Goal: Task Accomplishment & Management: Complete application form

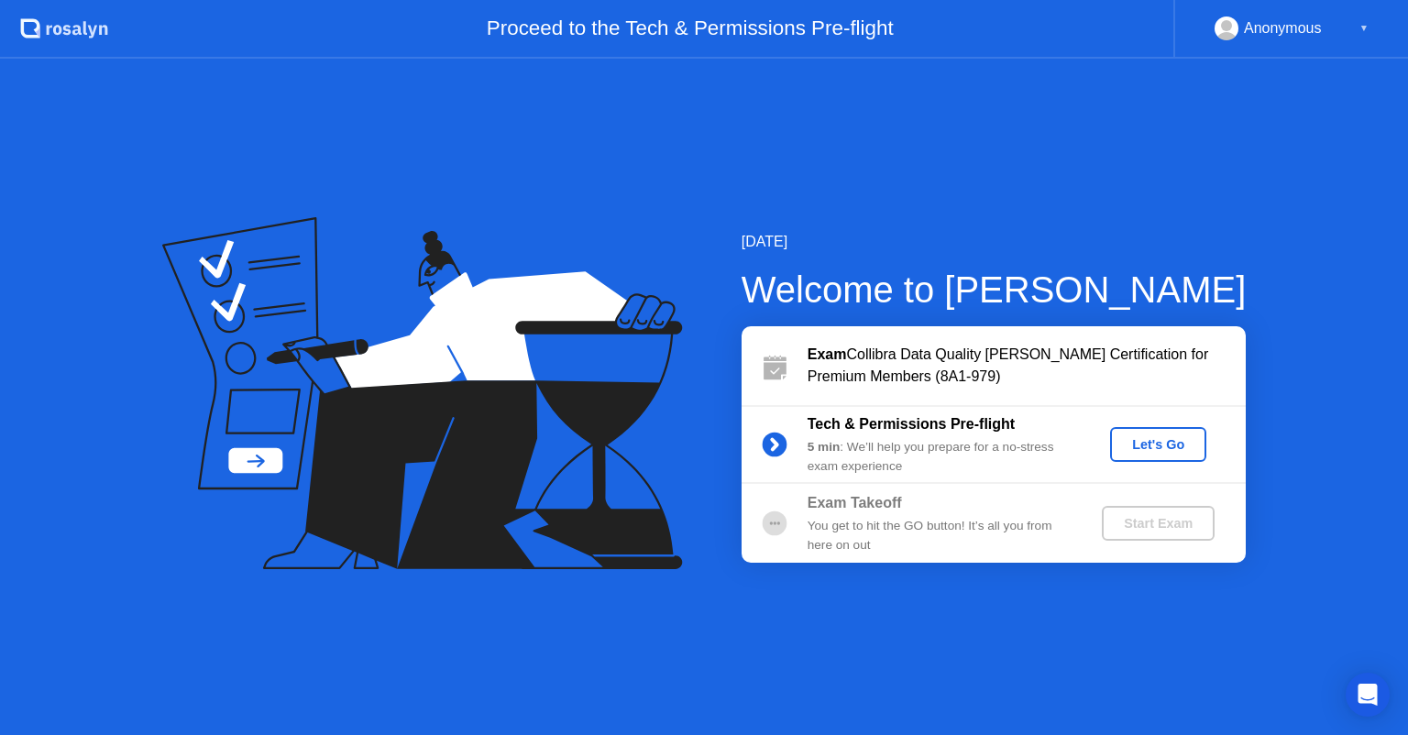
click at [1148, 444] on div "Let's Go" at bounding box center [1159, 444] width 82 height 15
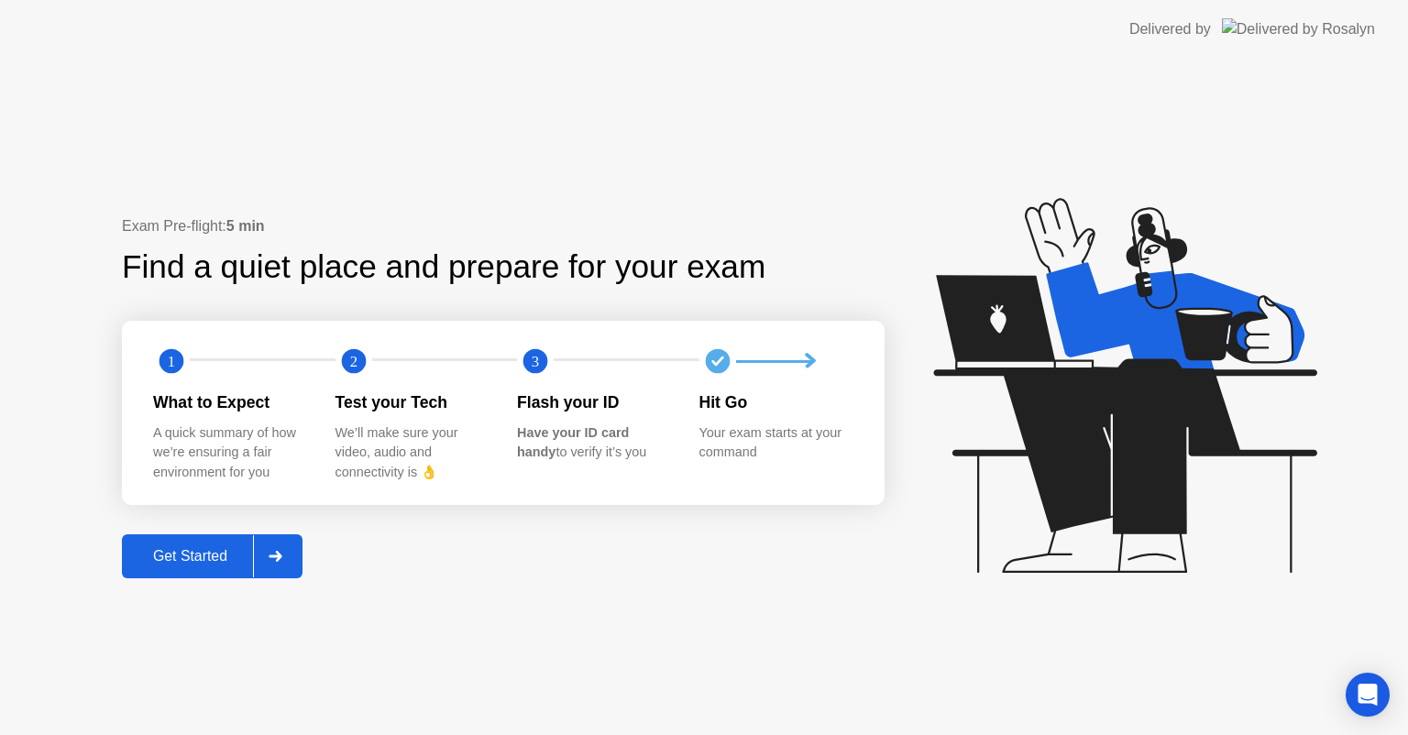
click at [192, 548] on div "Get Started" at bounding box center [190, 556] width 126 height 17
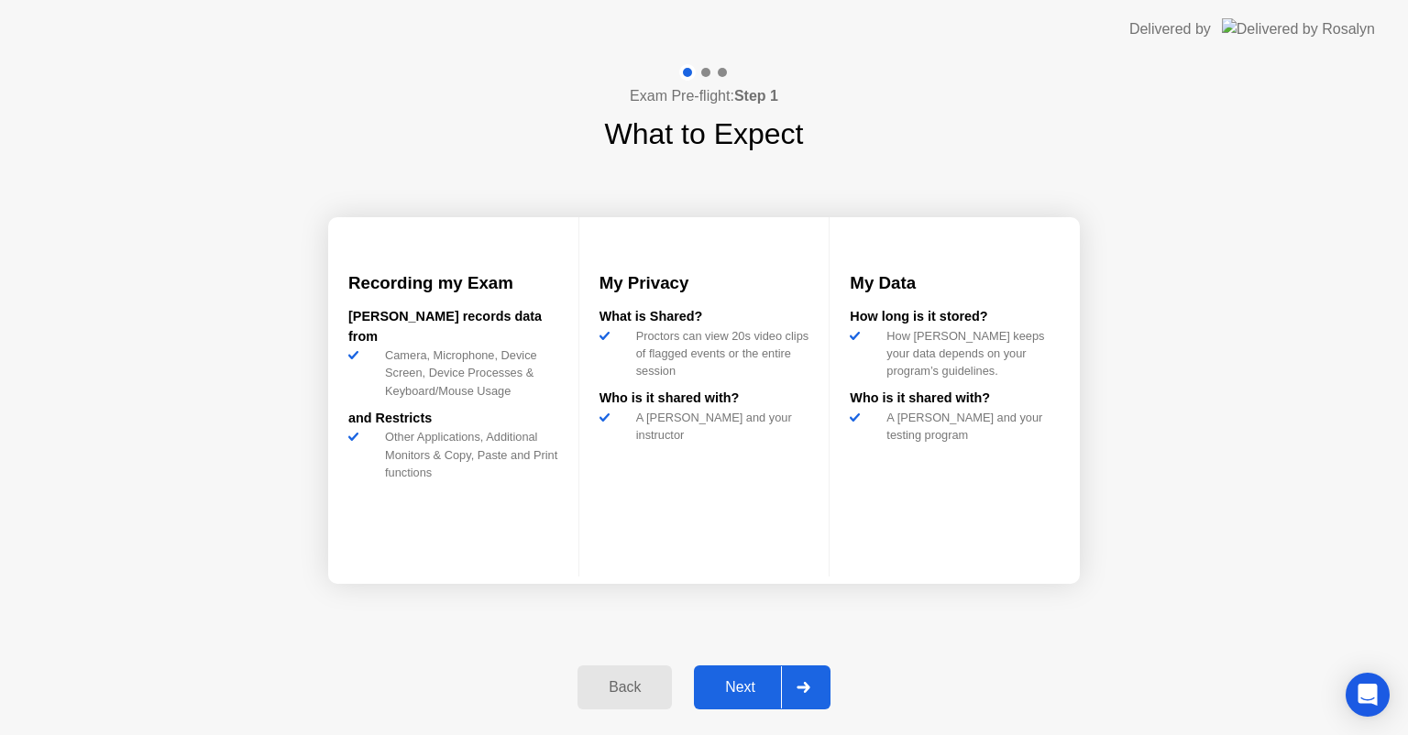
click at [736, 679] on div "Next" at bounding box center [741, 687] width 82 height 17
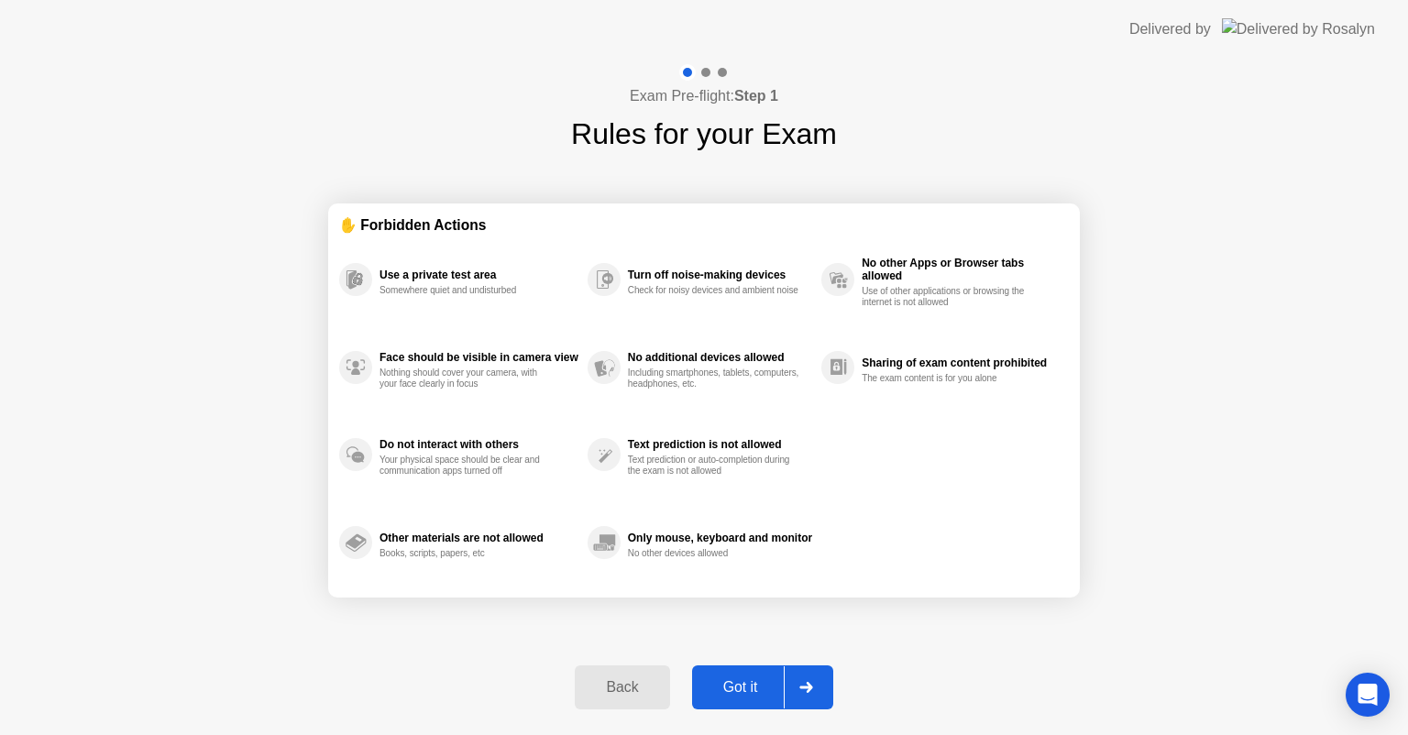
click at [744, 696] on div "Got it" at bounding box center [741, 687] width 86 height 17
select select "**********"
select select "*******"
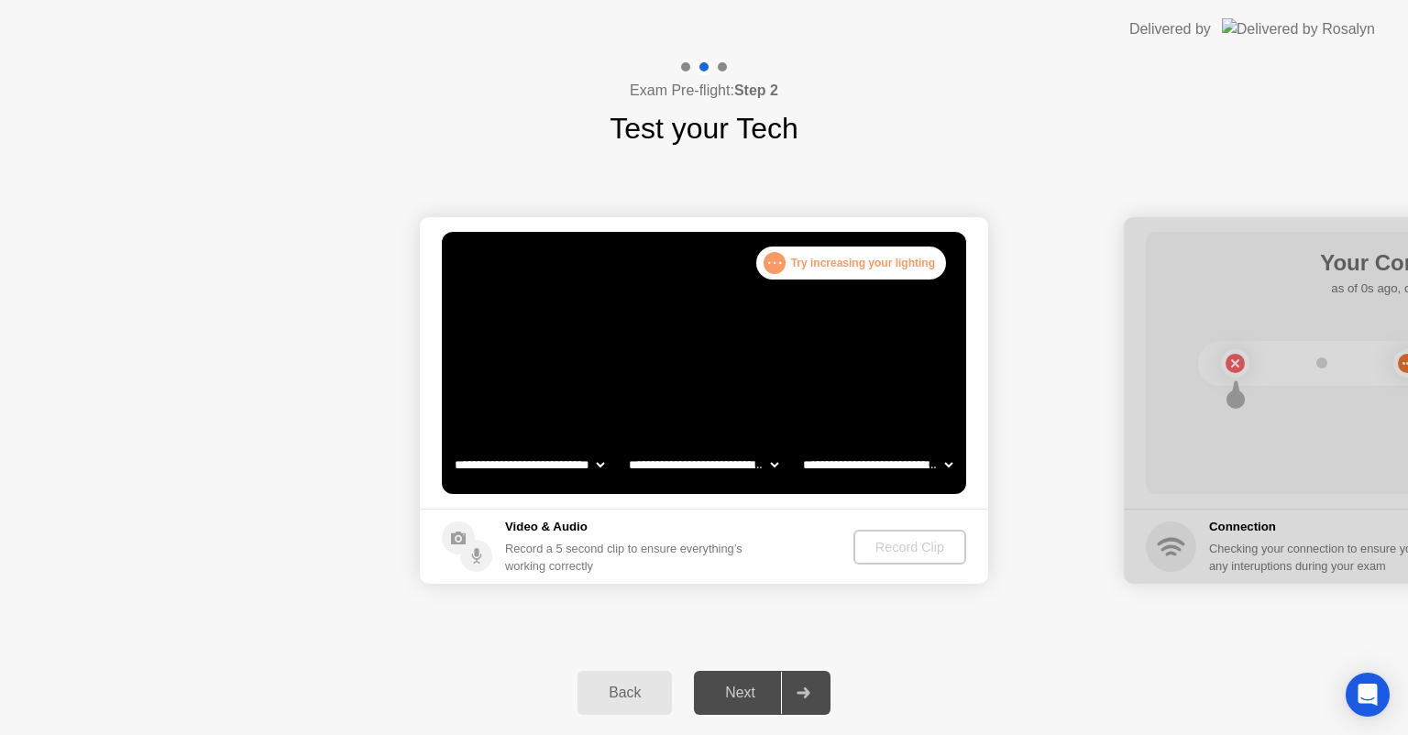
click at [836, 547] on footer "Video & Audio Record a 5 second clip to ensure everything’s working correctly R…" at bounding box center [704, 546] width 568 height 75
click at [884, 544] on div "Record Clip" at bounding box center [910, 547] width 98 height 15
click at [806, 354] on video at bounding box center [704, 363] width 524 height 262
click at [797, 271] on div ". . . Try increasing your lighting" at bounding box center [851, 263] width 190 height 33
click at [744, 696] on div "Next" at bounding box center [741, 693] width 82 height 17
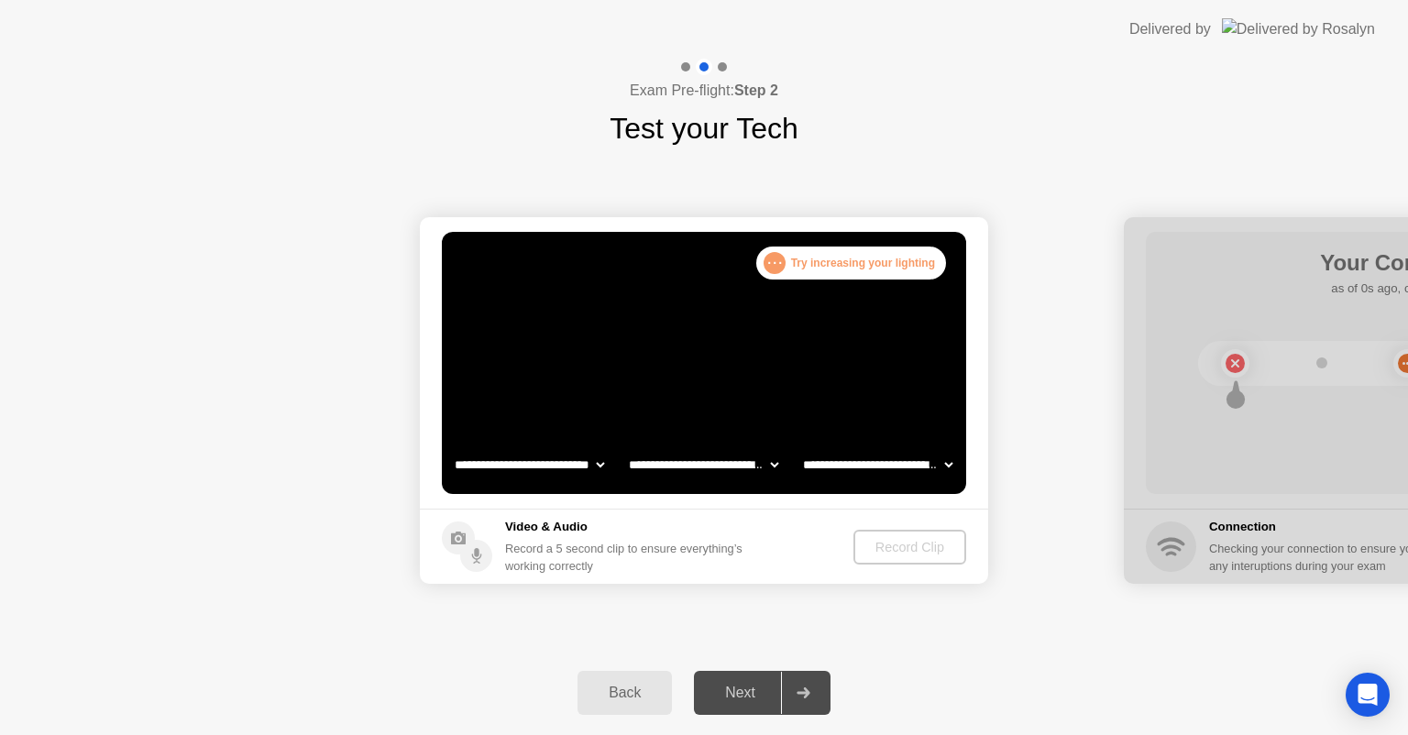
click at [732, 403] on video at bounding box center [704, 363] width 524 height 262
click at [605, 467] on select "**********" at bounding box center [529, 464] width 157 height 37
click at [770, 461] on select "**********" at bounding box center [703, 464] width 157 height 37
click at [942, 463] on select "**********" at bounding box center [877, 464] width 157 height 37
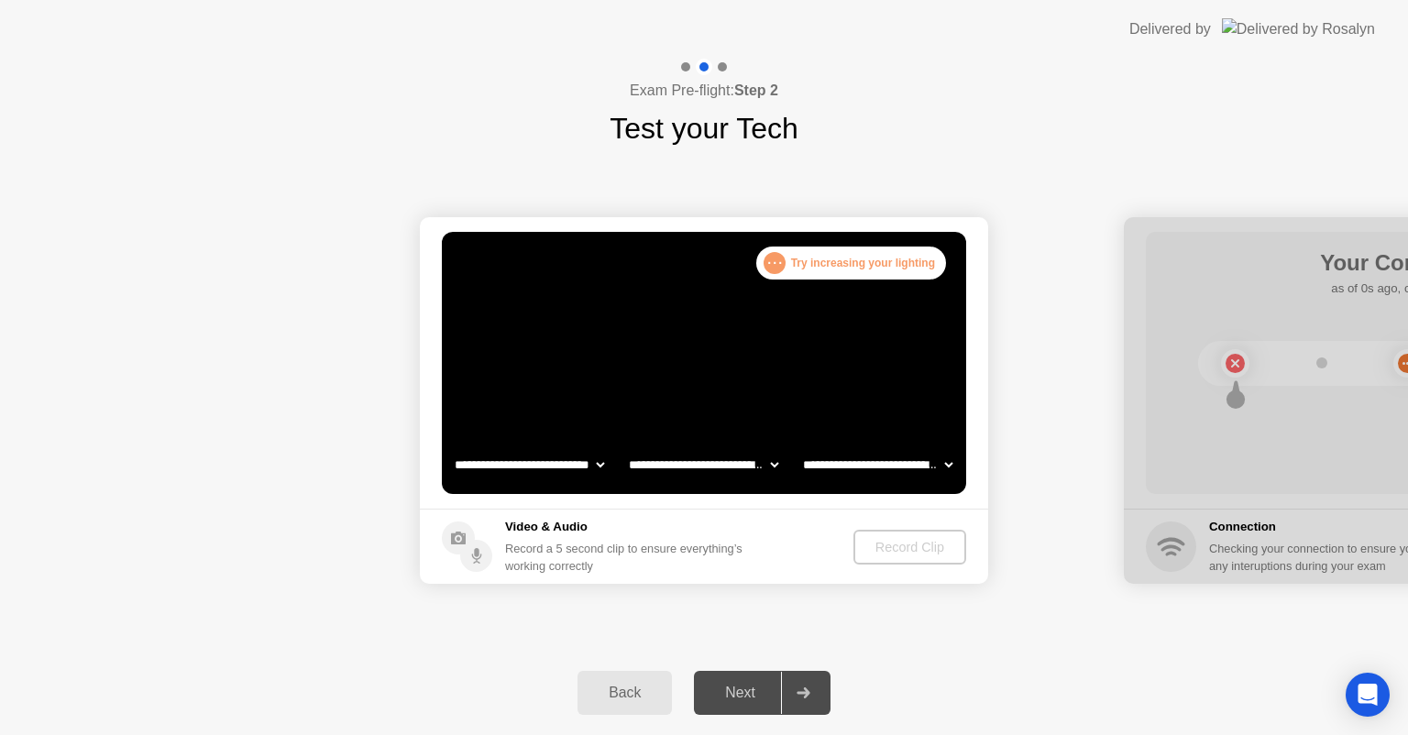
click at [471, 552] on circle at bounding box center [476, 556] width 32 height 32
click at [557, 552] on div "Record a 5 second clip to ensure everything’s working correctly" at bounding box center [627, 557] width 245 height 35
click at [663, 369] on video at bounding box center [704, 363] width 524 height 262
click at [916, 552] on div "Record Clip" at bounding box center [911, 547] width 98 height 15
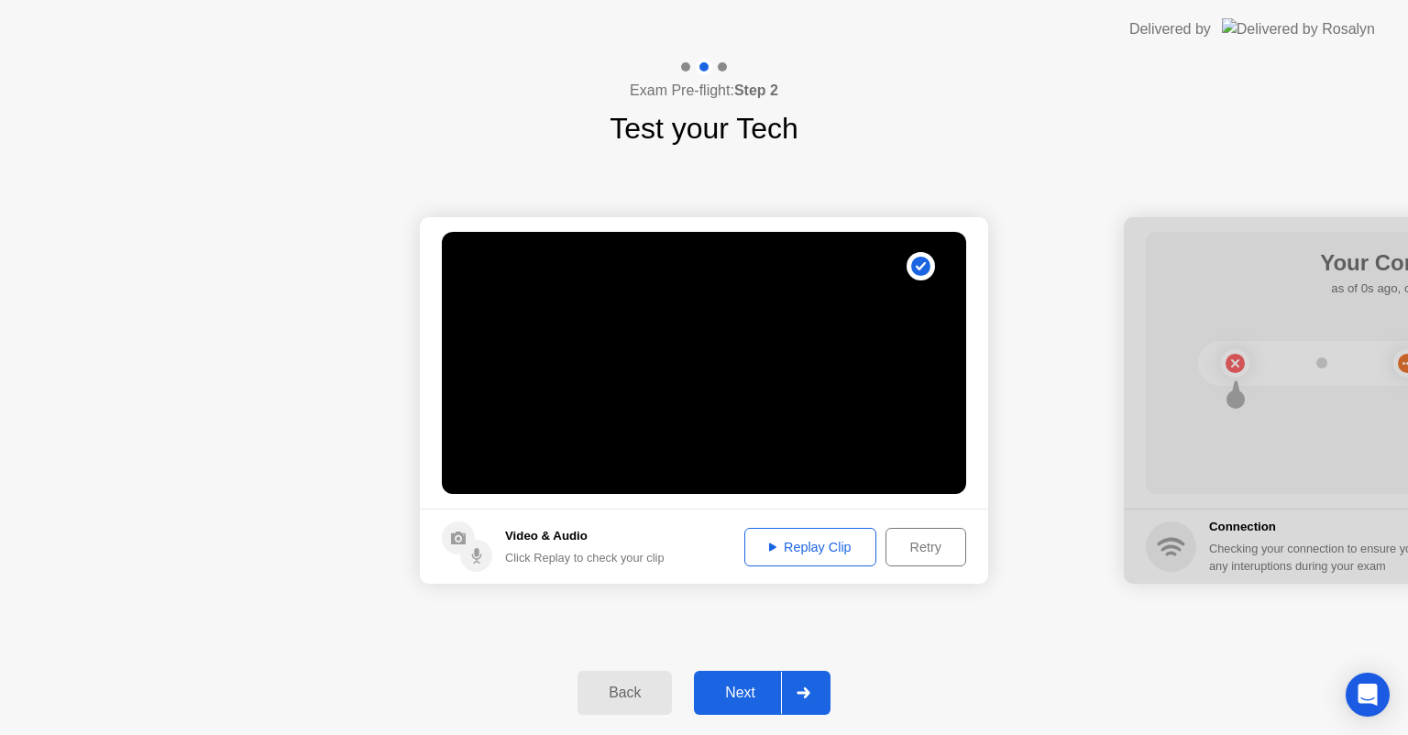
click at [754, 700] on div "Next" at bounding box center [741, 693] width 82 height 17
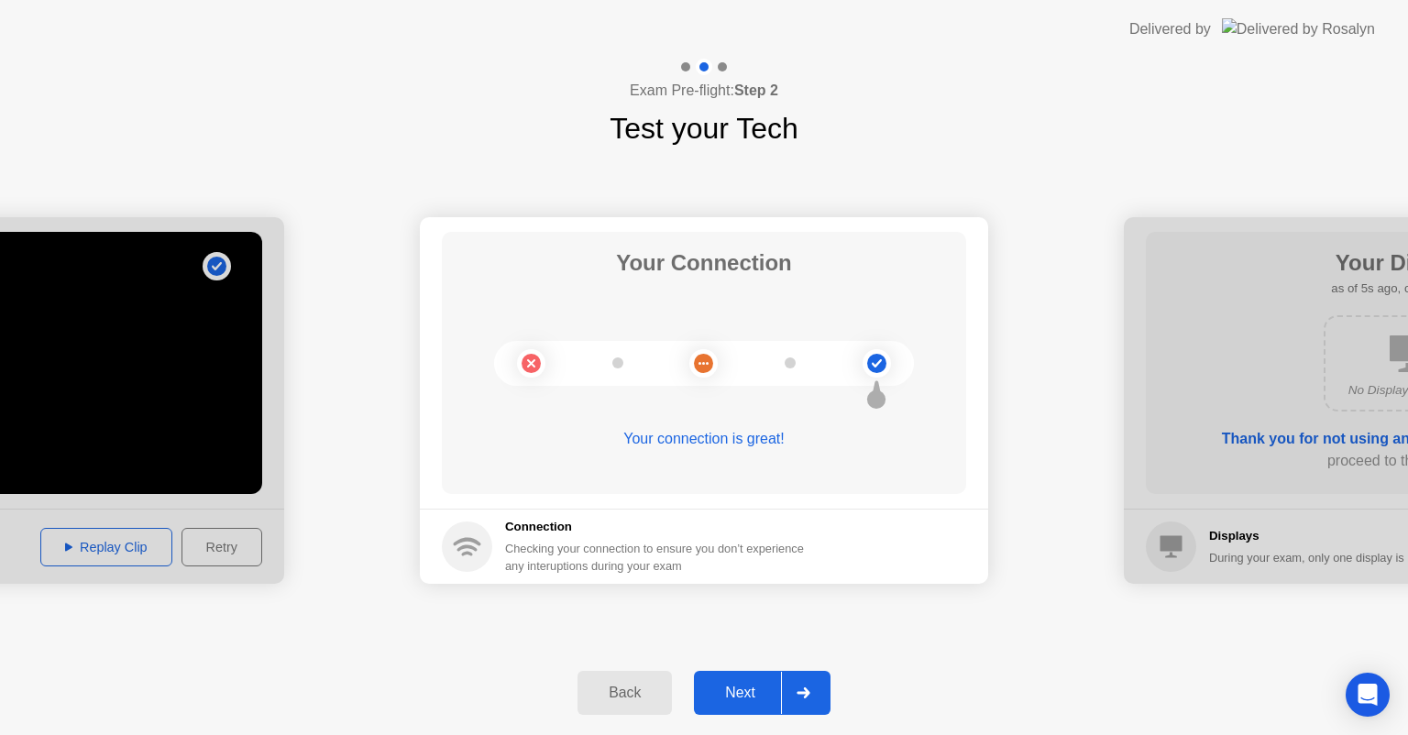
click at [731, 711] on button "Next" at bounding box center [762, 693] width 137 height 44
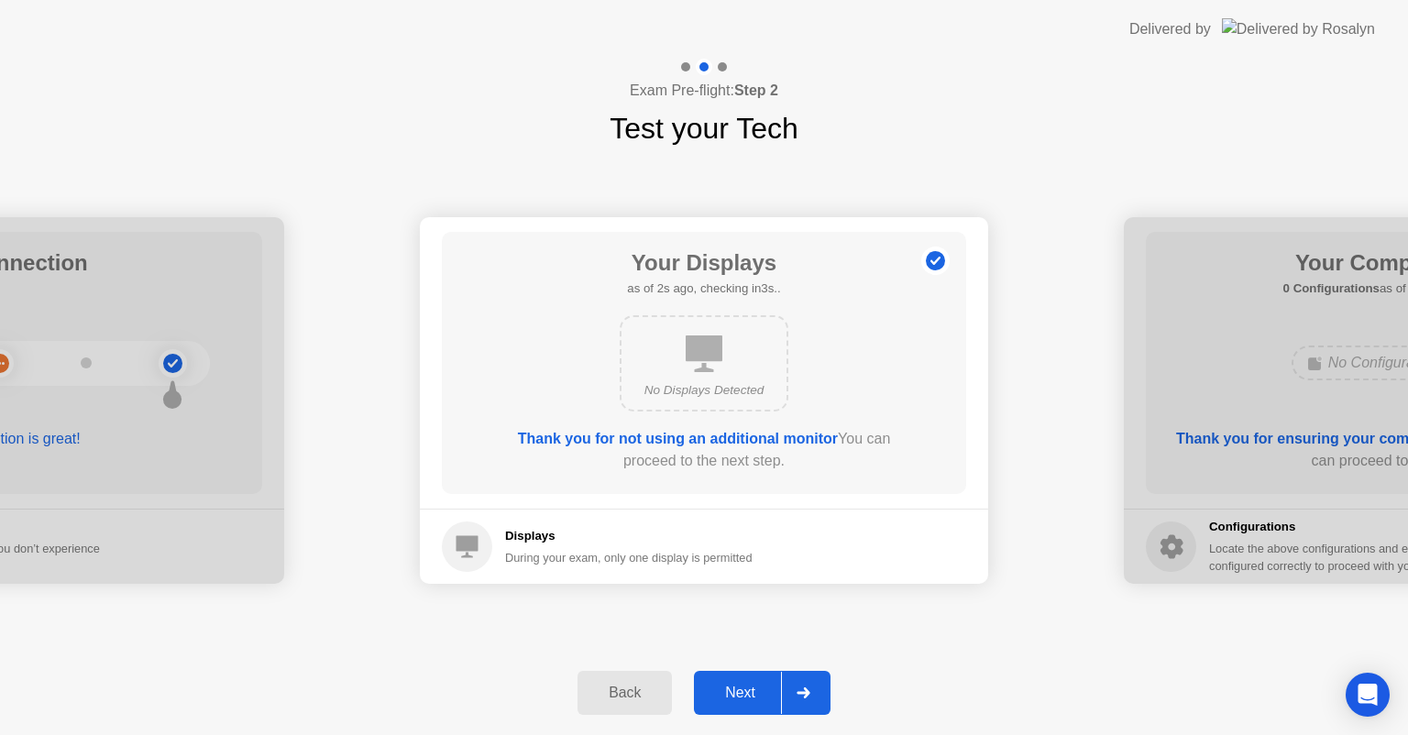
click at [740, 700] on div "Next" at bounding box center [741, 693] width 82 height 17
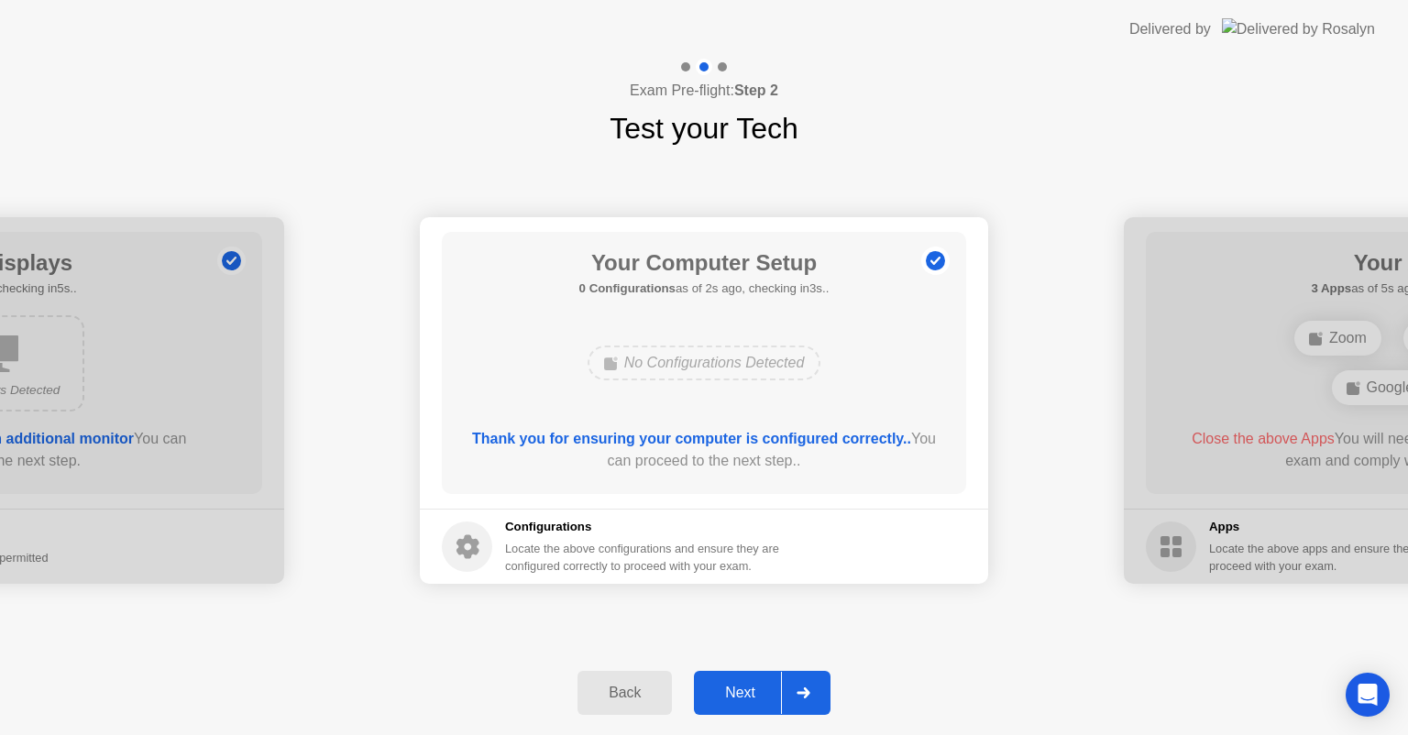
click at [738, 697] on div "Next" at bounding box center [741, 693] width 82 height 17
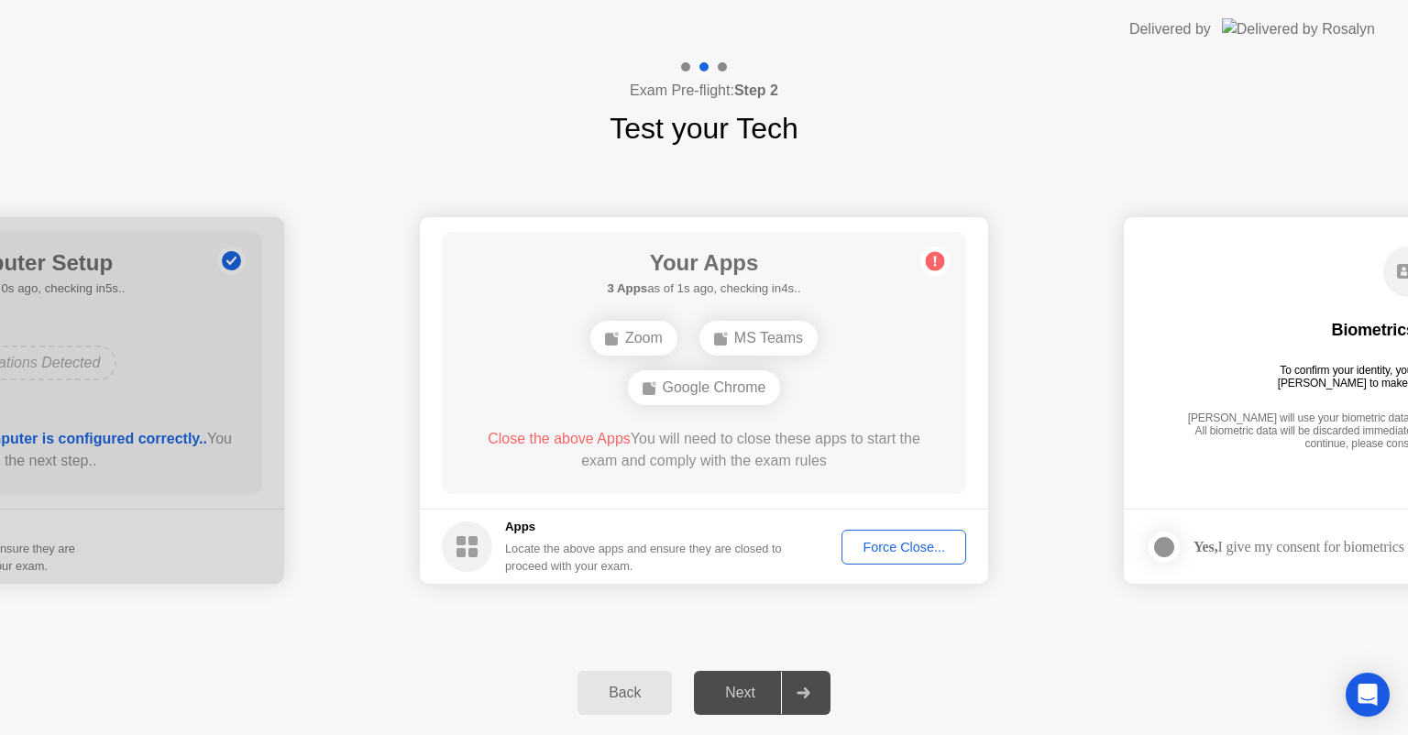
click at [898, 544] on div "Force Close..." at bounding box center [904, 547] width 112 height 15
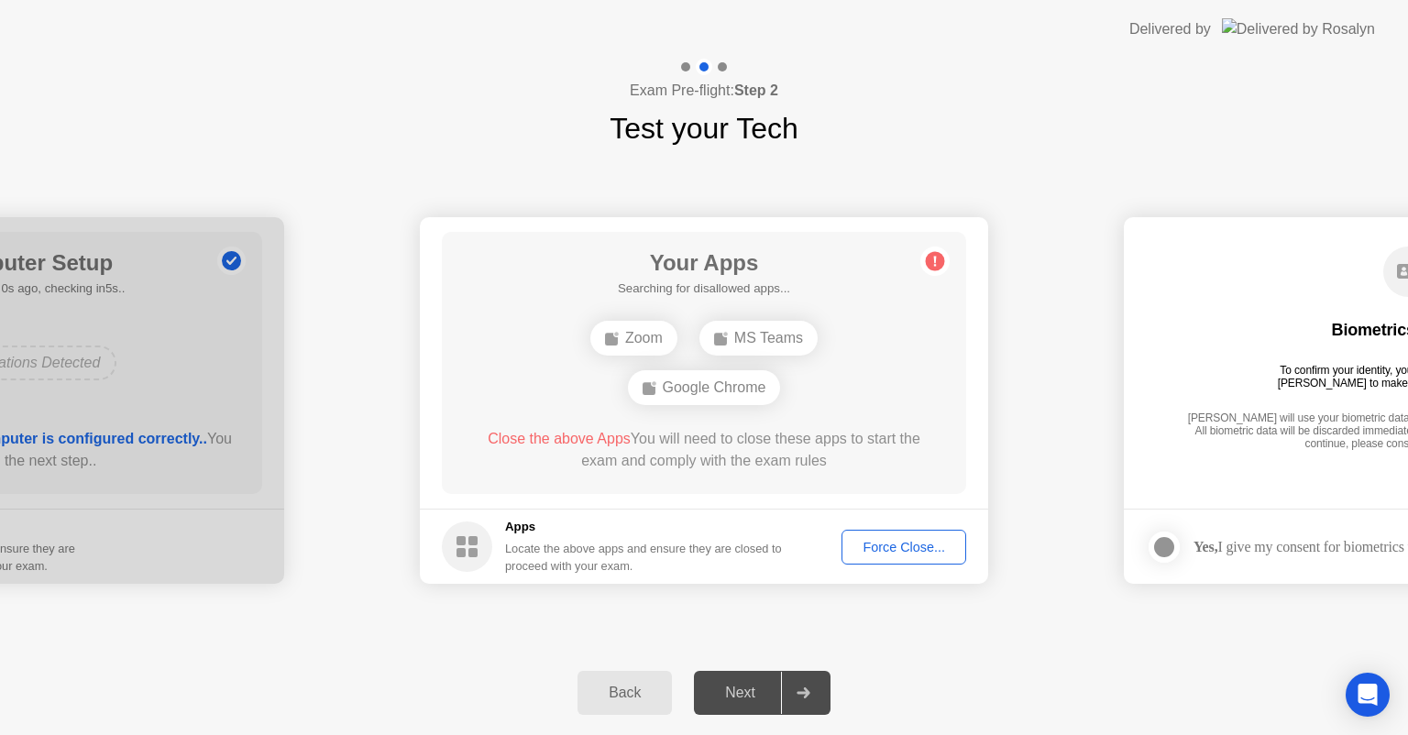
click at [743, 701] on div "Next" at bounding box center [741, 693] width 82 height 17
click at [737, 693] on div "Next" at bounding box center [741, 693] width 82 height 17
click at [726, 565] on div "Locate the above apps and ensure they are closed to proceed with your exam." at bounding box center [644, 557] width 278 height 35
click at [904, 553] on div "Force Close..." at bounding box center [904, 547] width 112 height 15
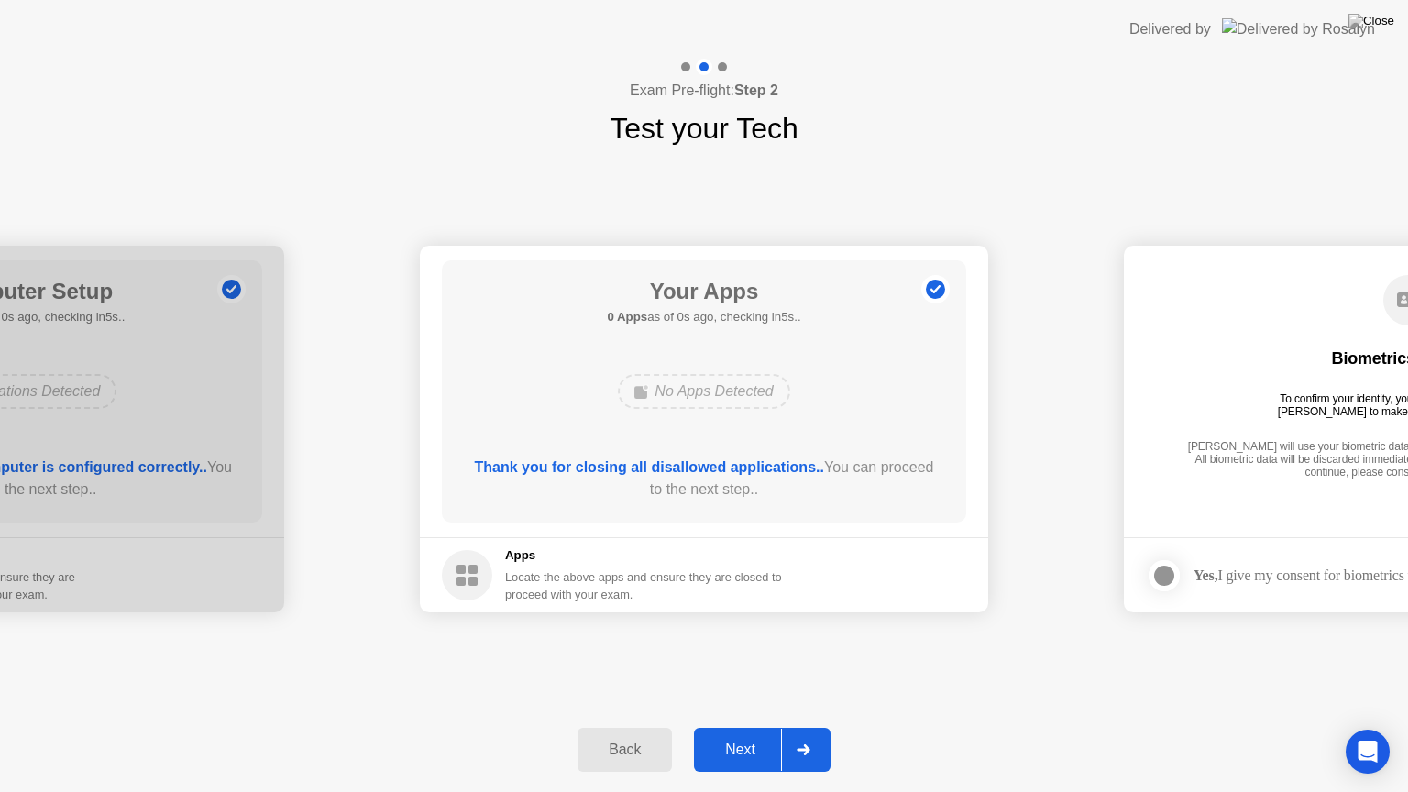
click at [744, 734] on div "Next" at bounding box center [741, 750] width 82 height 17
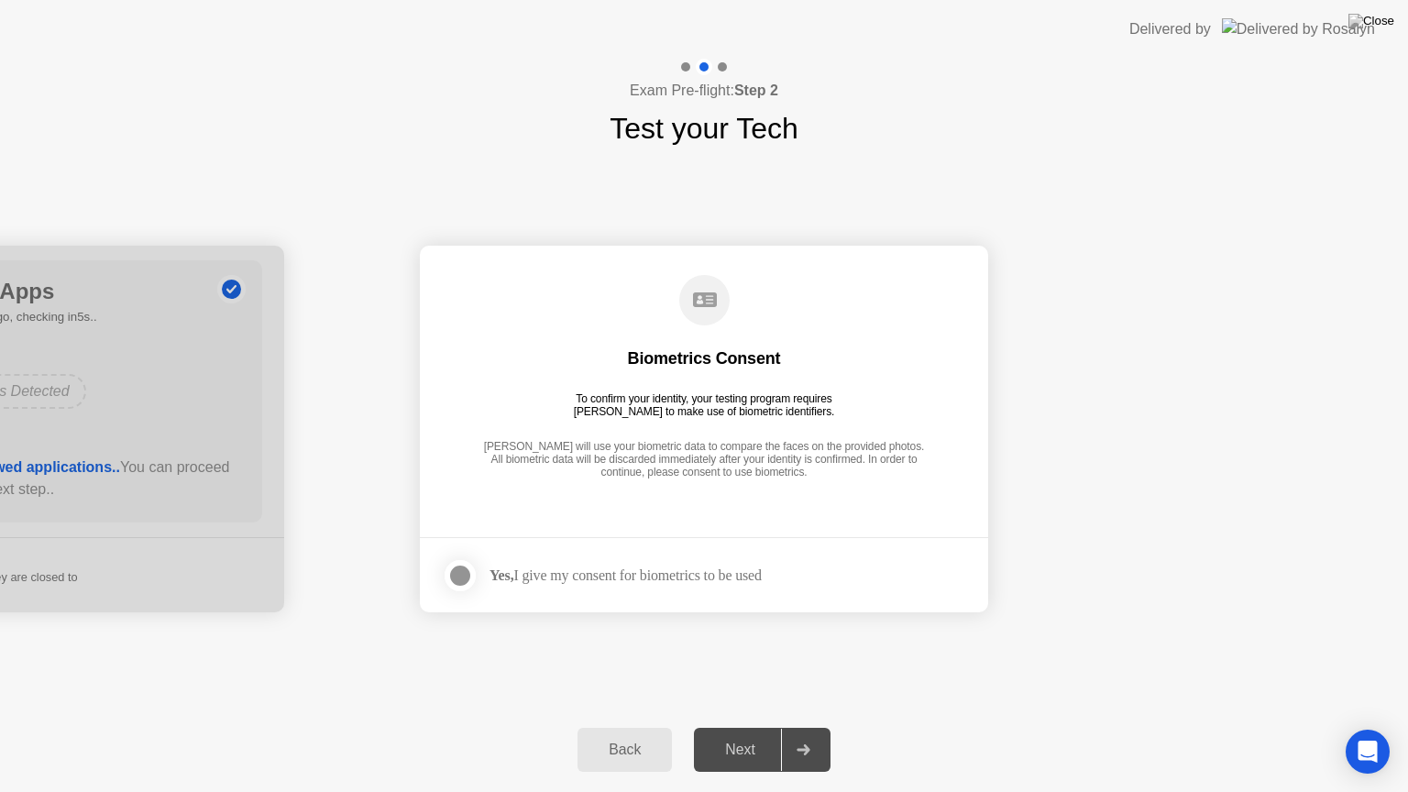
click at [459, 572] on div at bounding box center [460, 576] width 22 height 22
click at [730, 734] on div "Next" at bounding box center [741, 750] width 82 height 17
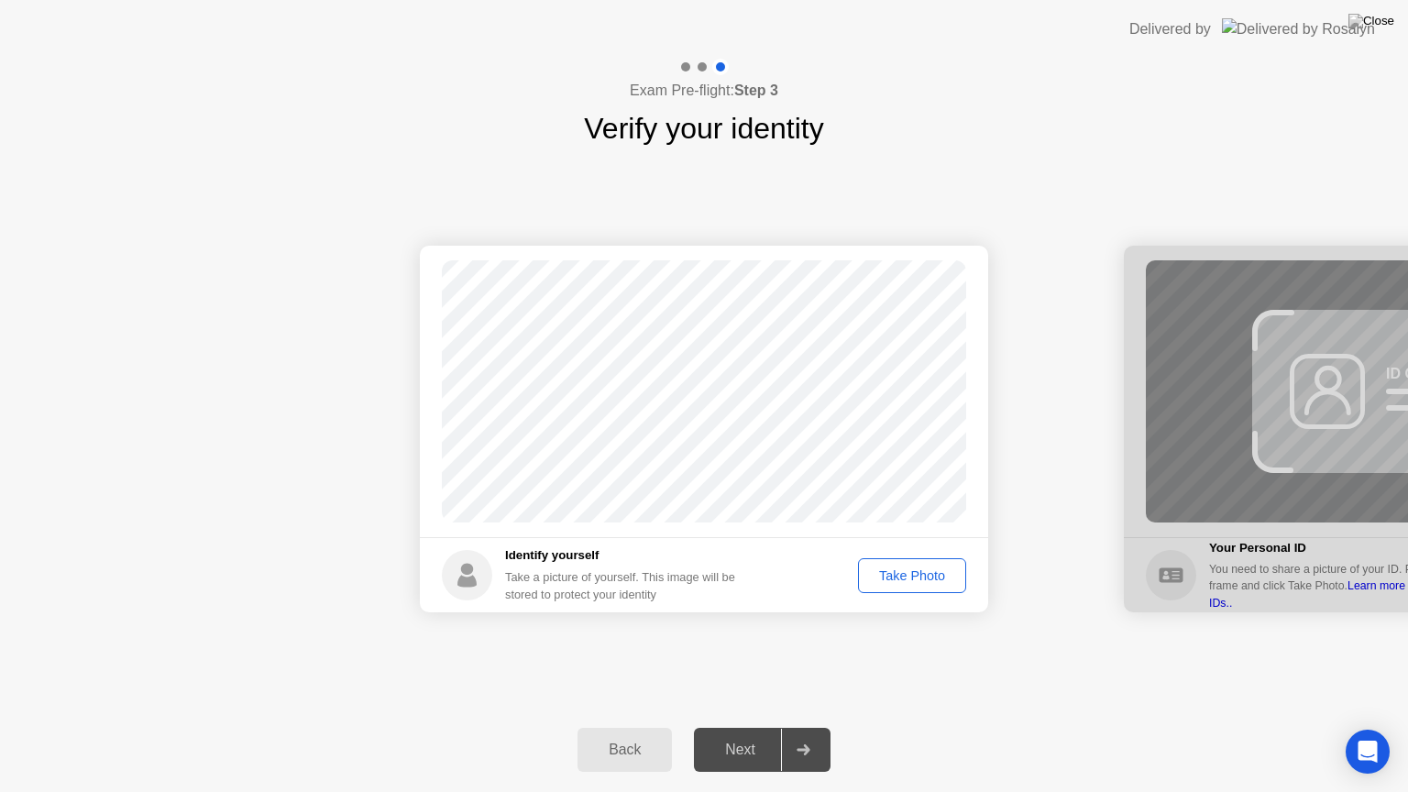
click at [928, 580] on div "Take Photo" at bounding box center [912, 575] width 95 height 15
click at [735, 734] on div "Next" at bounding box center [741, 750] width 82 height 17
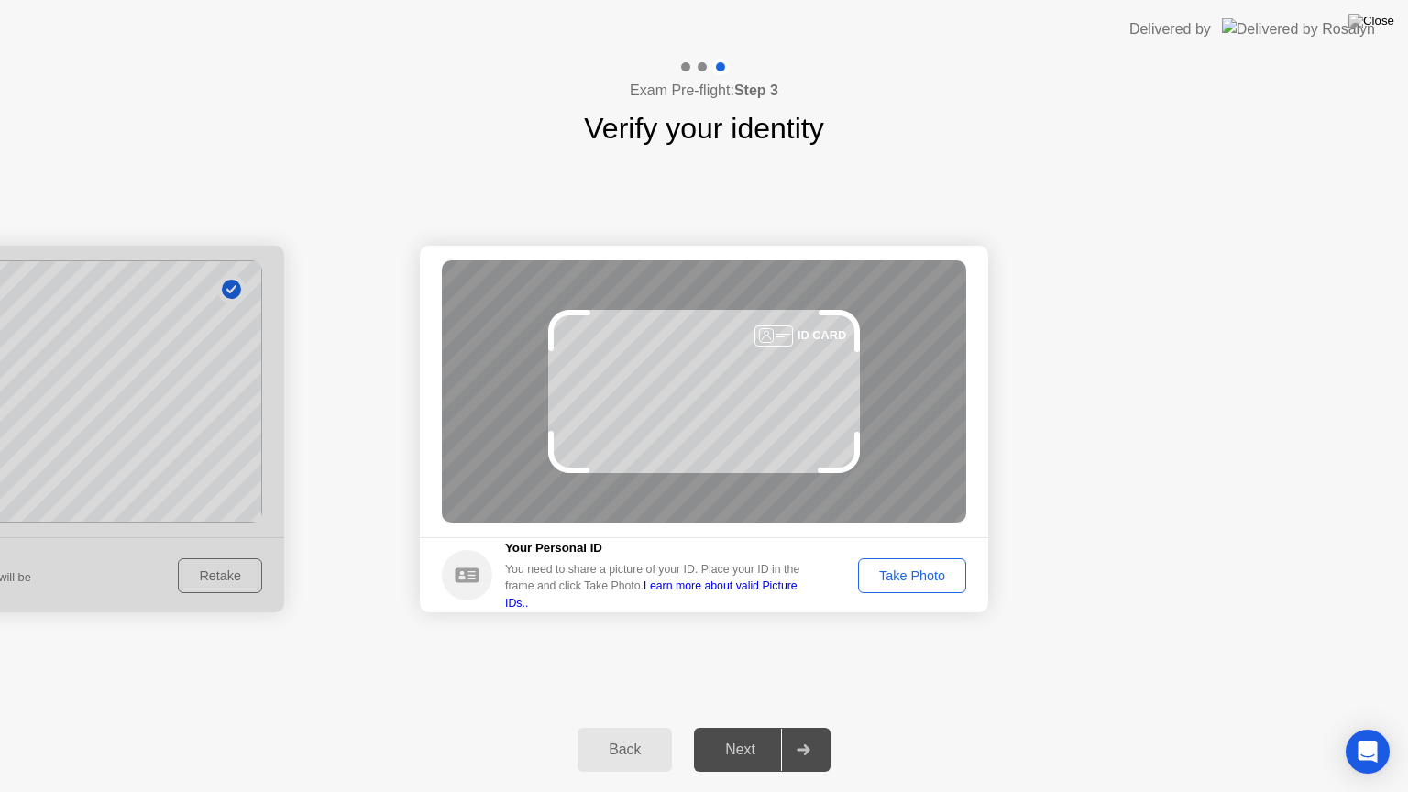
click at [897, 574] on div "Take Photo" at bounding box center [912, 575] width 95 height 15
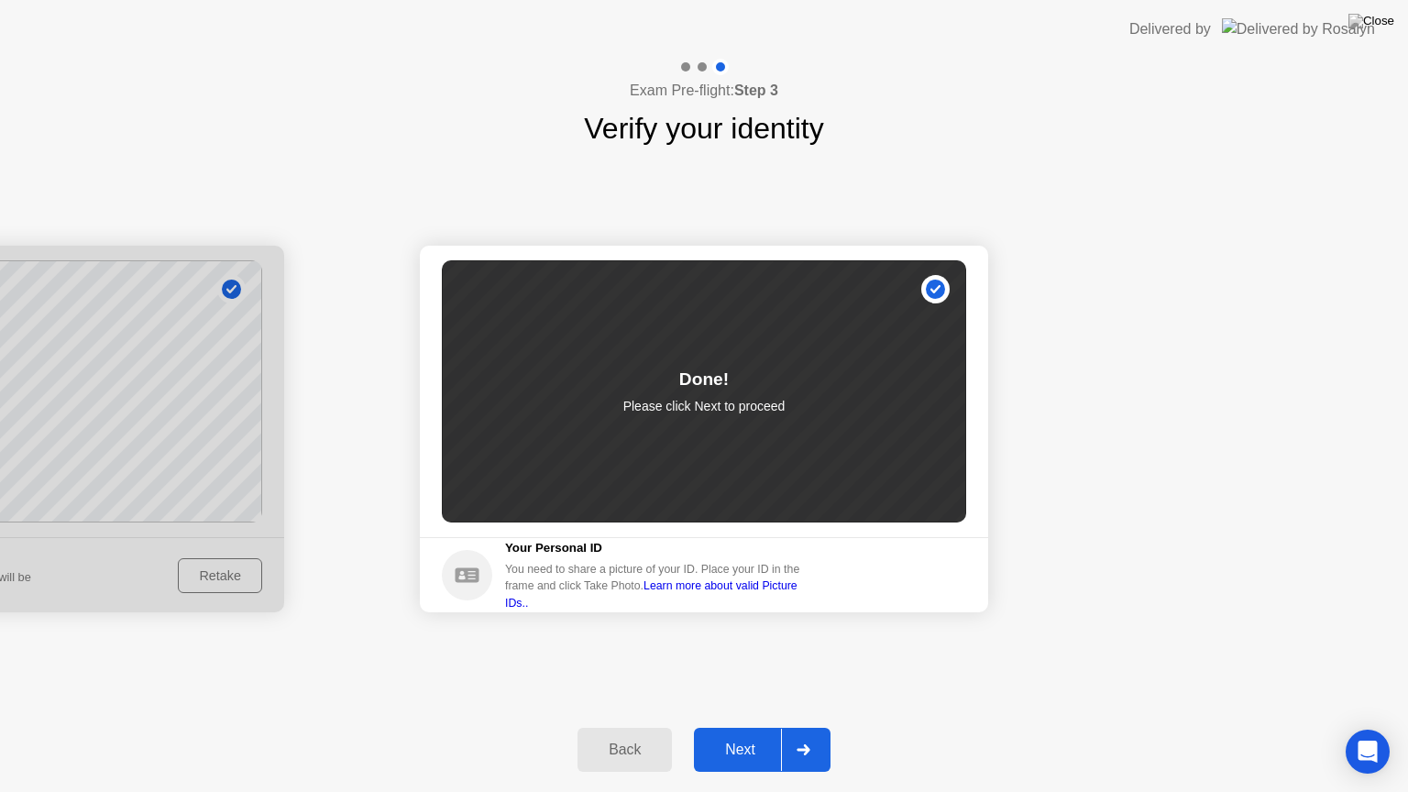
click at [748, 734] on div "Next" at bounding box center [741, 750] width 82 height 17
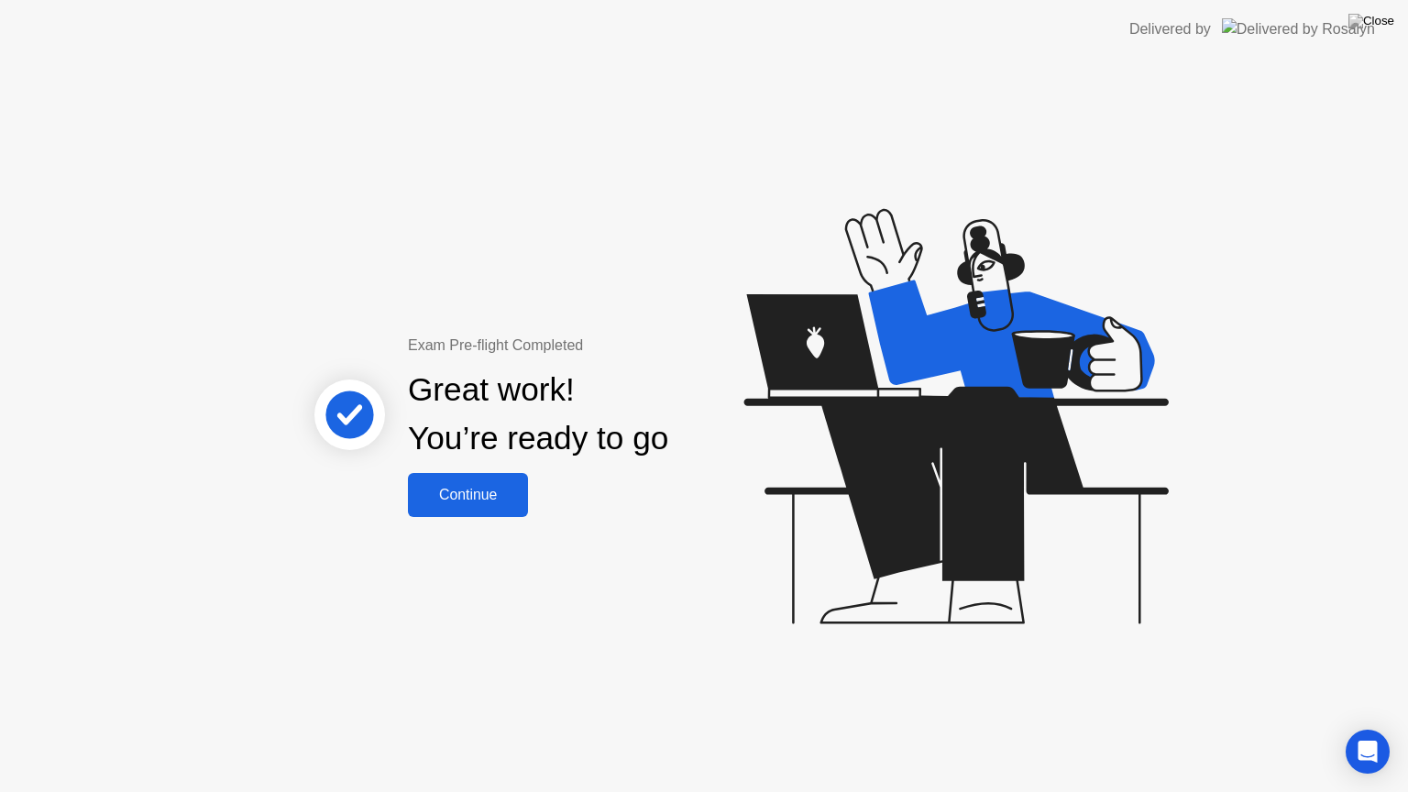
click at [445, 496] on div "Continue" at bounding box center [467, 495] width 109 height 17
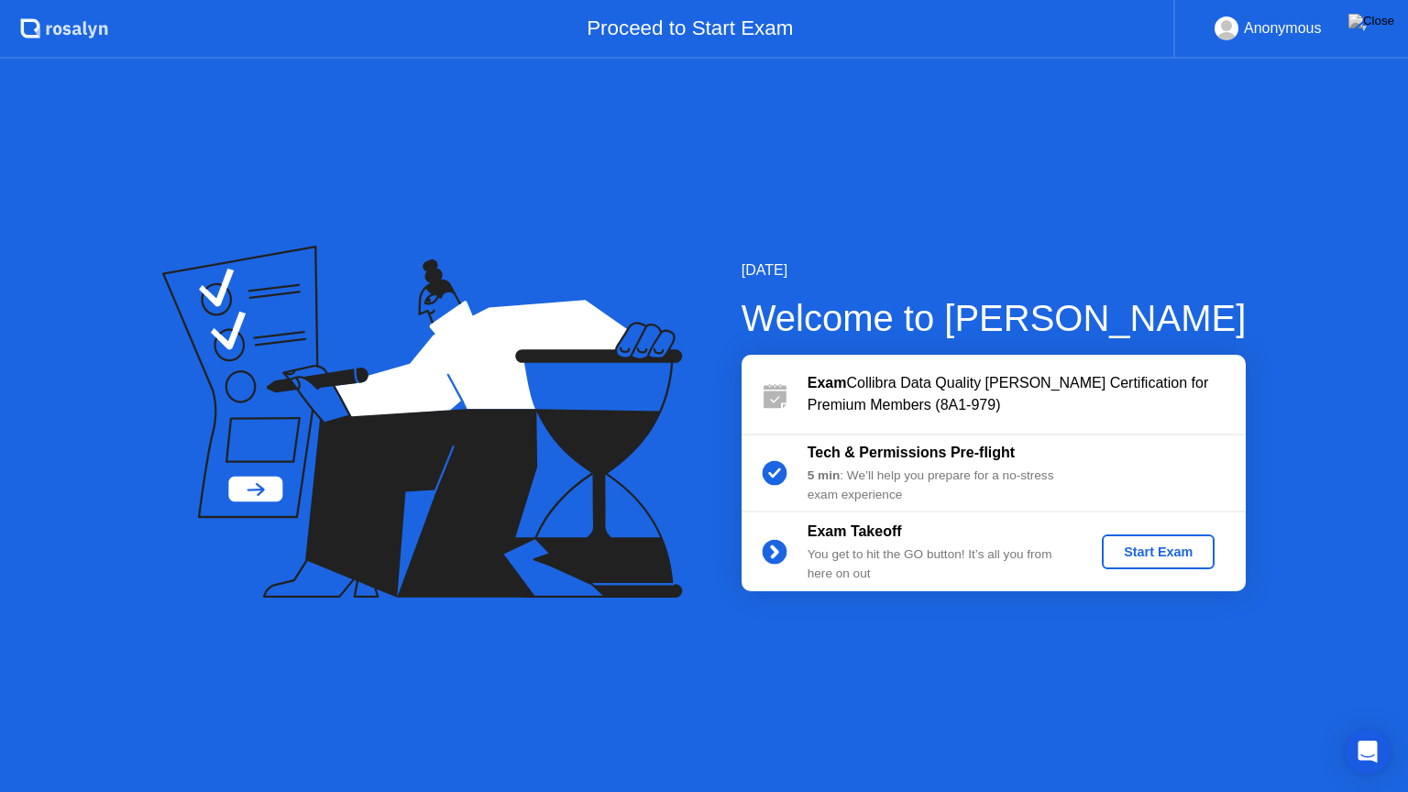
click at [1183, 546] on div "Start Exam" at bounding box center [1158, 552] width 98 height 15
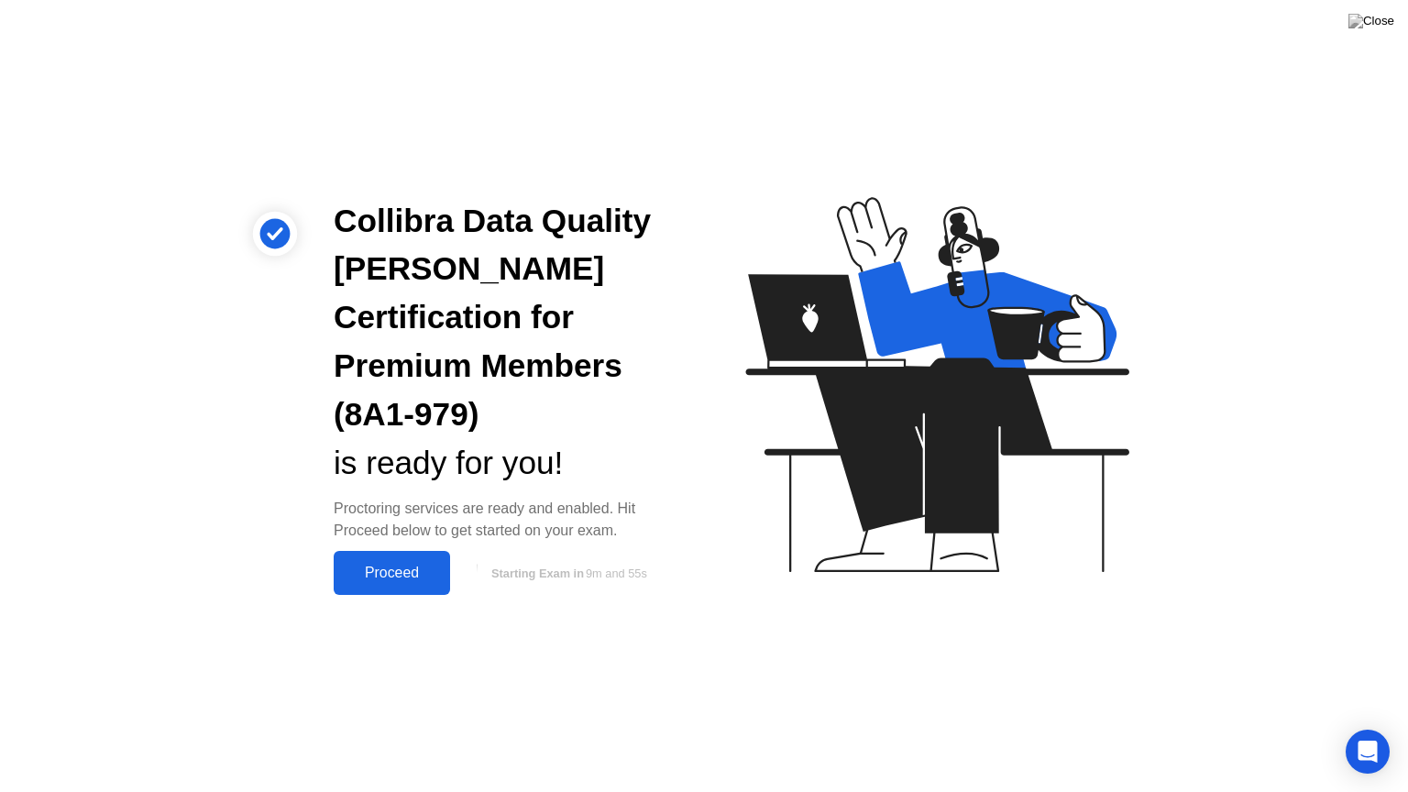
click at [391, 565] on div "Proceed" at bounding box center [391, 573] width 105 height 17
